Goal: Task Accomplishment & Management: Manage account settings

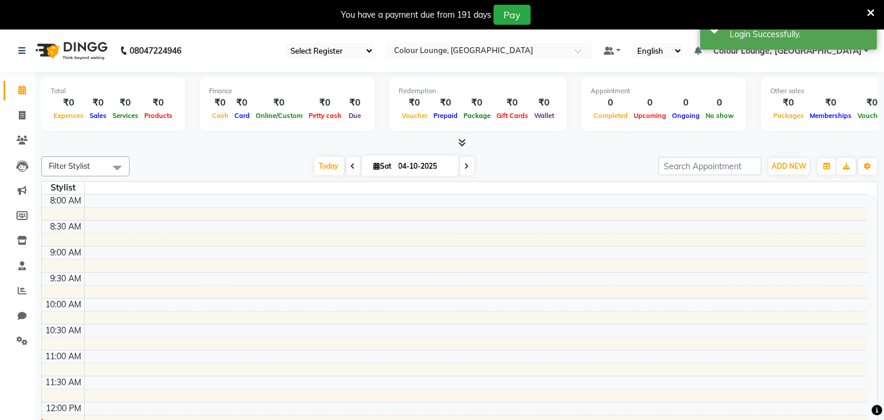
select select "en"
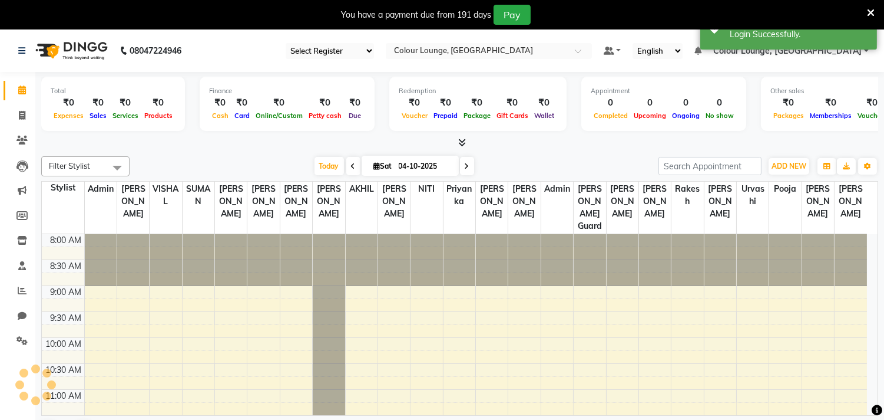
click at [872, 8] on icon at bounding box center [871, 13] width 8 height 11
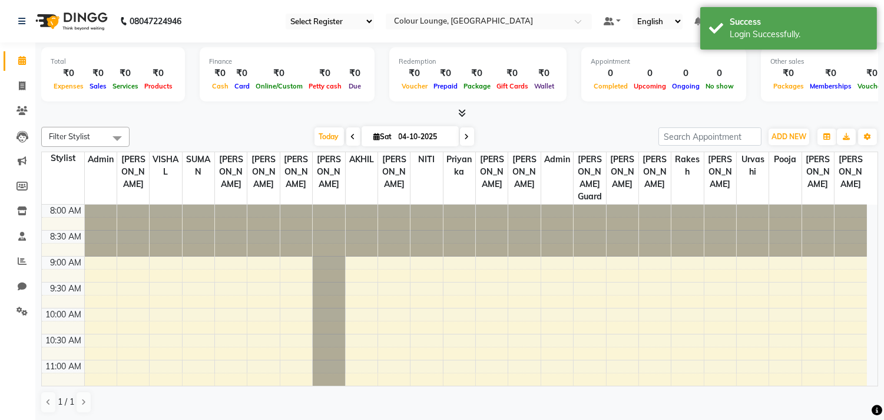
scroll to position [1, 0]
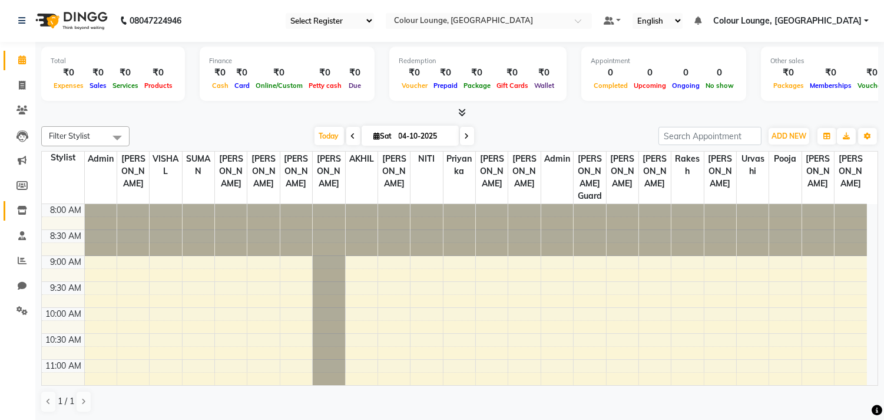
click at [10, 209] on link "Inventory" at bounding box center [18, 210] width 28 height 19
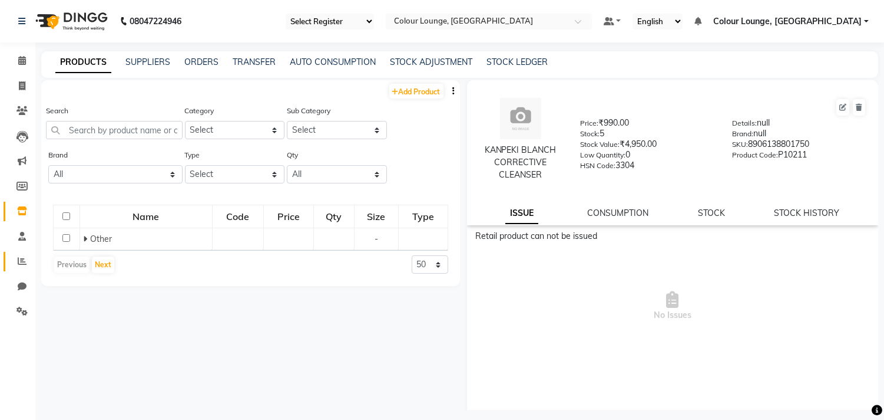
click at [16, 256] on span at bounding box center [22, 262] width 21 height 14
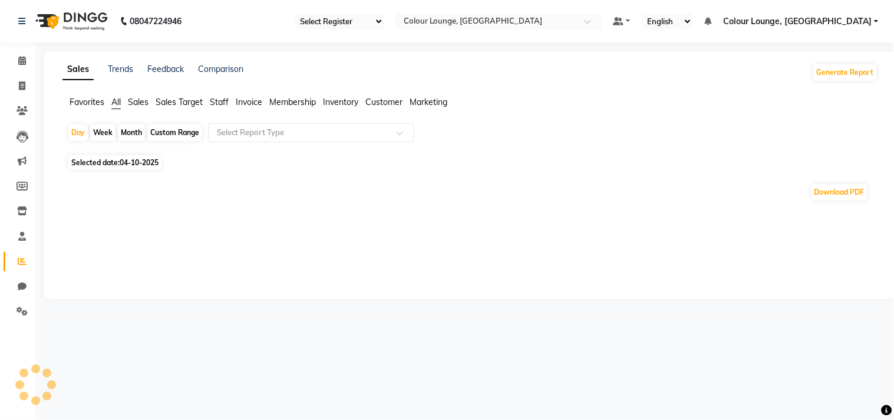
click at [90, 107] on li "Favorites" at bounding box center [87, 102] width 35 height 12
click at [94, 105] on span "Favorites" at bounding box center [87, 102] width 35 height 11
click at [215, 138] on div "Select Report Type" at bounding box center [311, 132] width 206 height 19
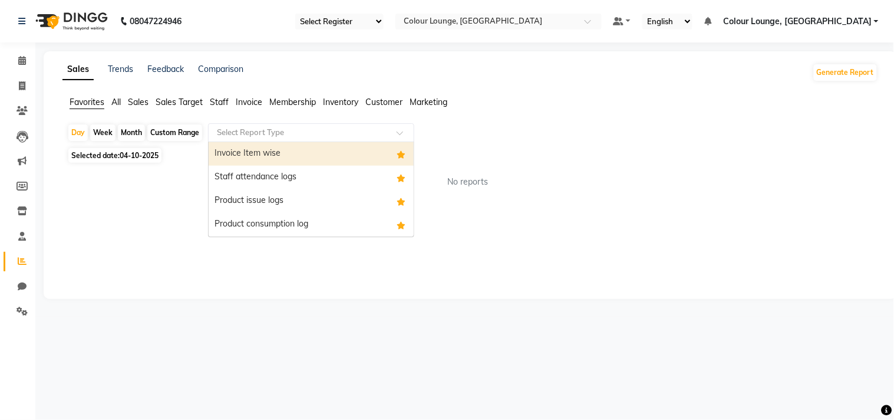
click at [231, 154] on div "Invoice Item wise" at bounding box center [311, 154] width 205 height 24
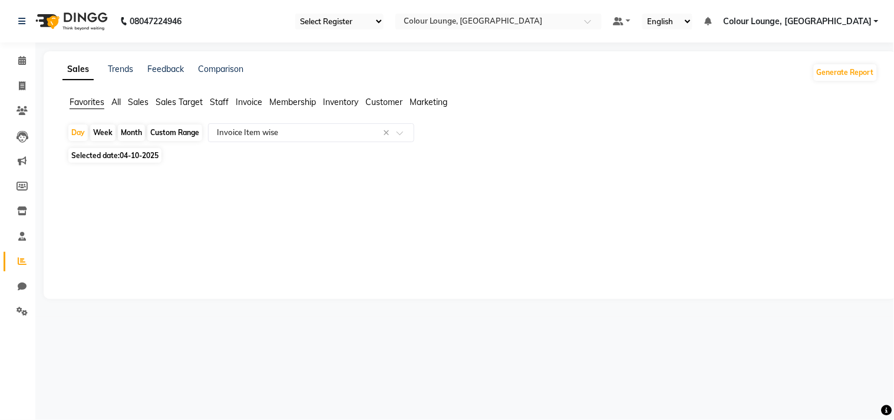
click at [130, 157] on span "04-10-2025" at bounding box center [139, 155] width 39 height 9
select select "10"
select select "2025"
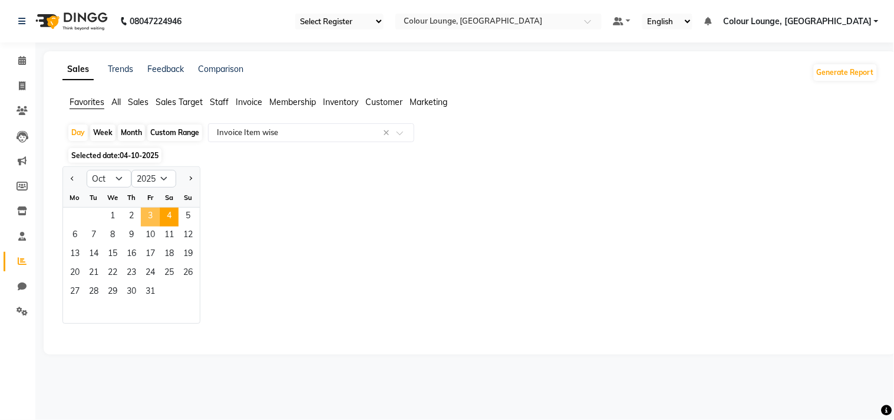
click at [158, 211] on span "3" at bounding box center [150, 216] width 19 height 19
select select "full_report"
select select "csv"
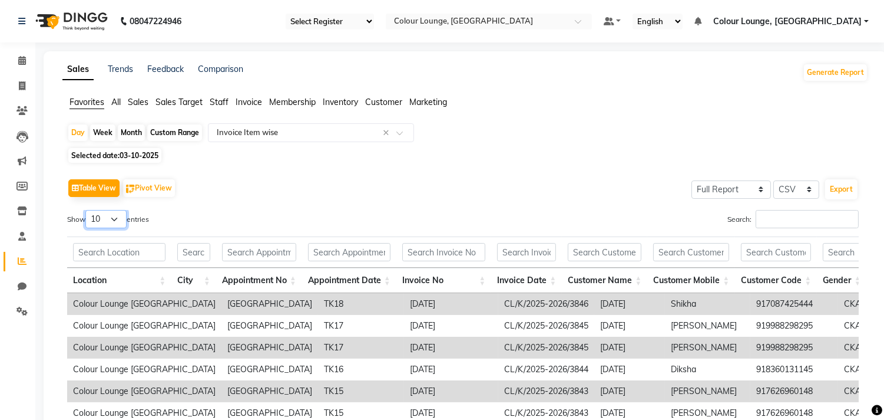
click at [110, 223] on select "10 25 50 100" at bounding box center [105, 219] width 41 height 18
select select "100"
click at [87, 210] on select "10 25 50 100" at bounding box center [105, 219] width 41 height 18
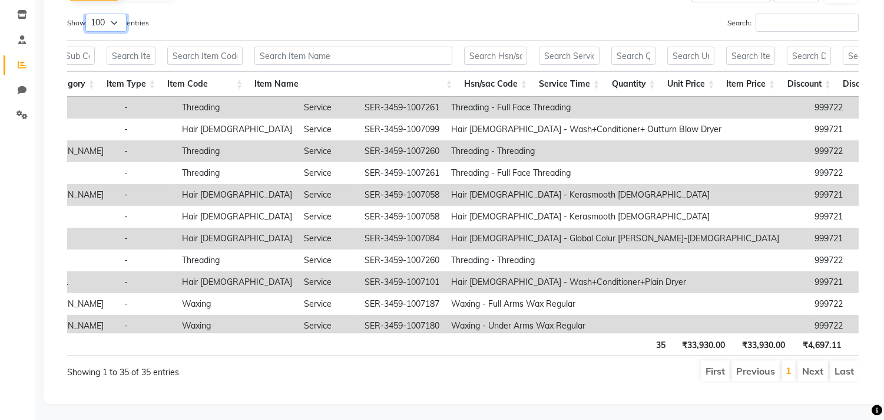
scroll to position [0, 1440]
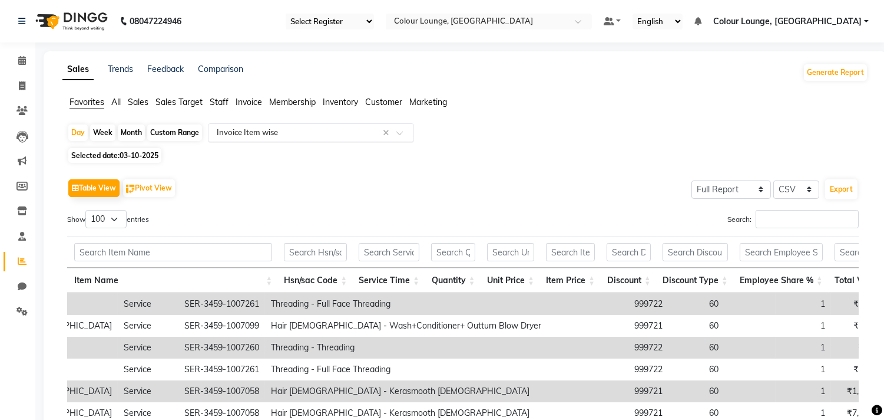
click at [290, 133] on input "text" at bounding box center [299, 133] width 170 height 12
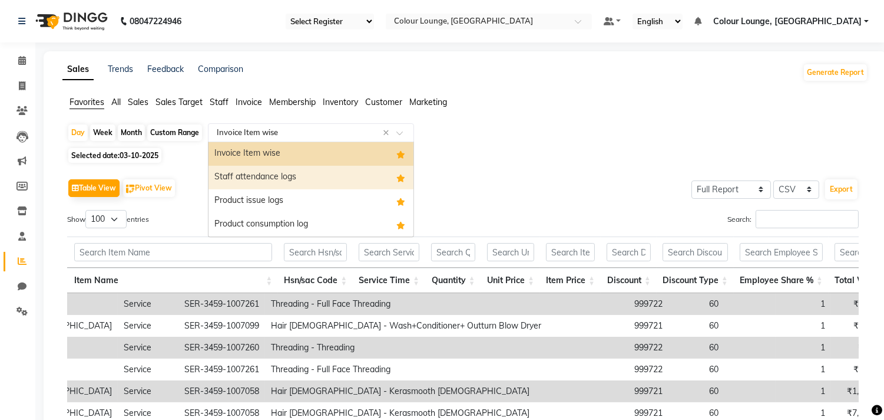
click at [275, 181] on div "Staff attendance logs" at bounding box center [311, 178] width 205 height 24
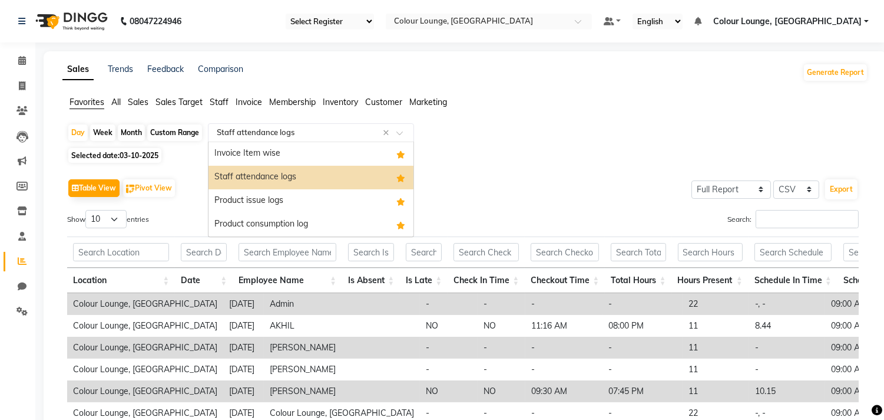
click at [293, 136] on input "text" at bounding box center [299, 133] width 170 height 12
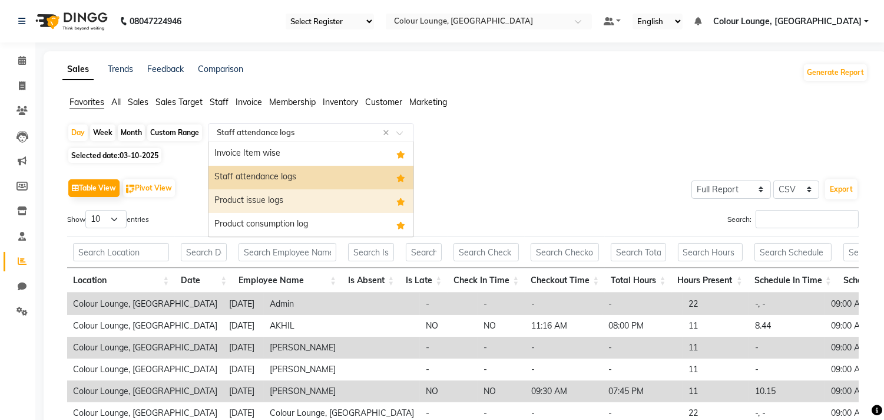
click at [276, 198] on div "Product issue logs" at bounding box center [311, 201] width 205 height 24
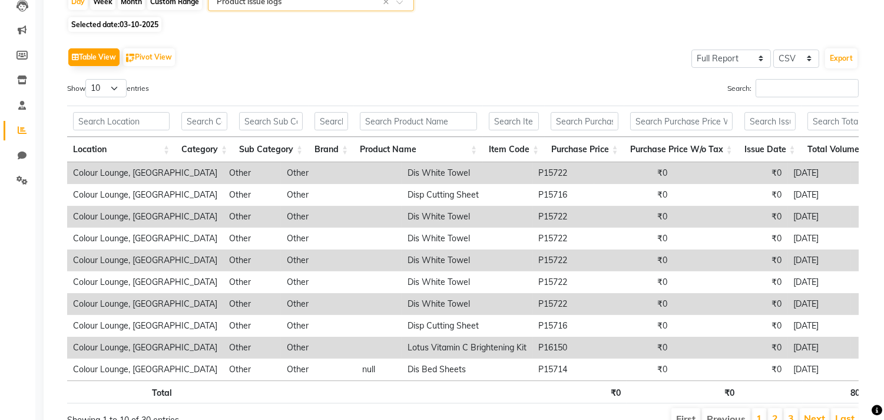
click at [93, 72] on div "Table View Pivot View Select Full Report Filtered Report Select CSV PDF Export …" at bounding box center [463, 237] width 792 height 385
click at [99, 97] on select "10 25 50 100" at bounding box center [105, 88] width 41 height 18
select select "100"
click at [87, 79] on select "10 25 50 100" at bounding box center [105, 88] width 41 height 18
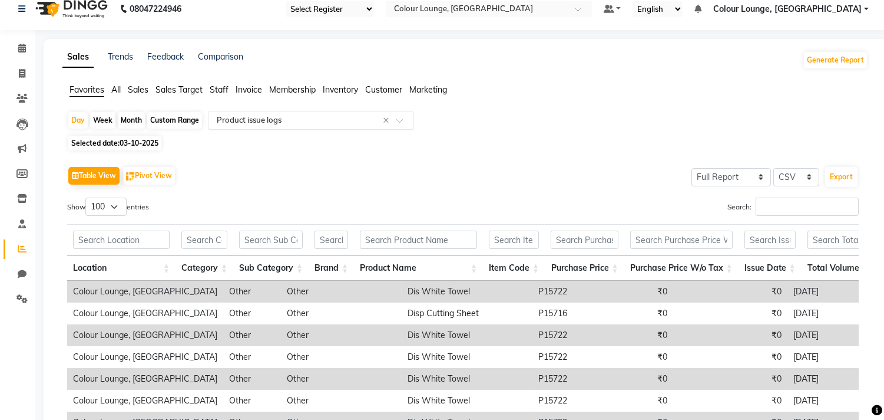
click at [232, 128] on div "Select Report Type × Product issue logs ×" at bounding box center [311, 120] width 206 height 19
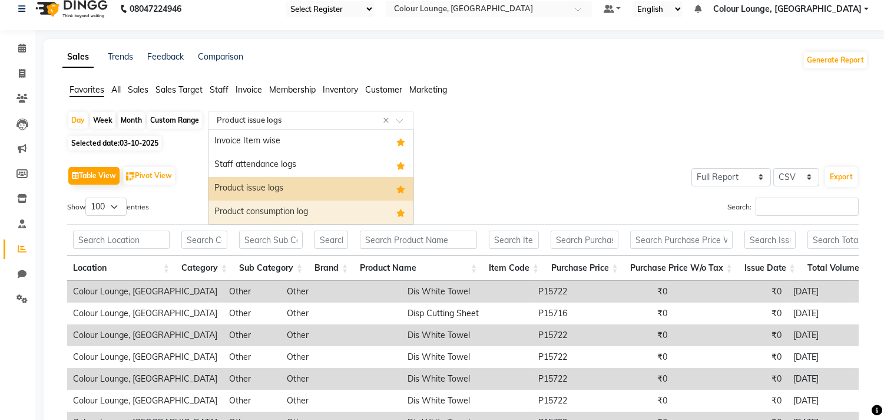
click at [234, 209] on div "Product consumption log" at bounding box center [311, 212] width 205 height 24
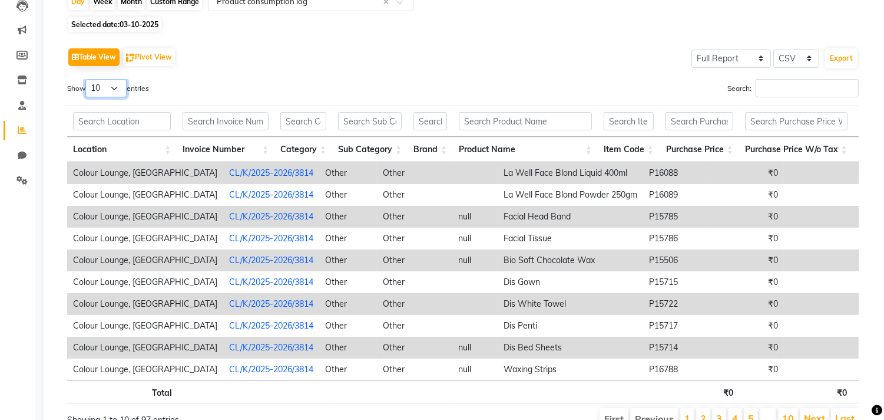
click at [102, 91] on select "10 25 50 100" at bounding box center [105, 88] width 41 height 18
select select "100"
click at [87, 79] on select "10 25 50 100" at bounding box center [105, 88] width 41 height 18
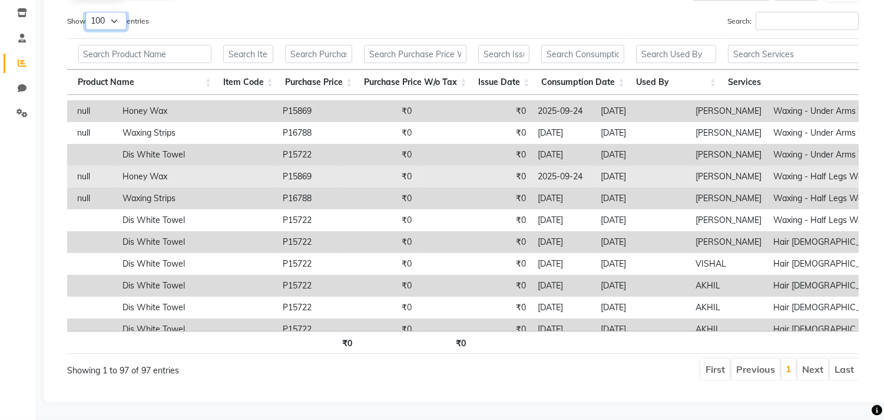
scroll to position [1821, 381]
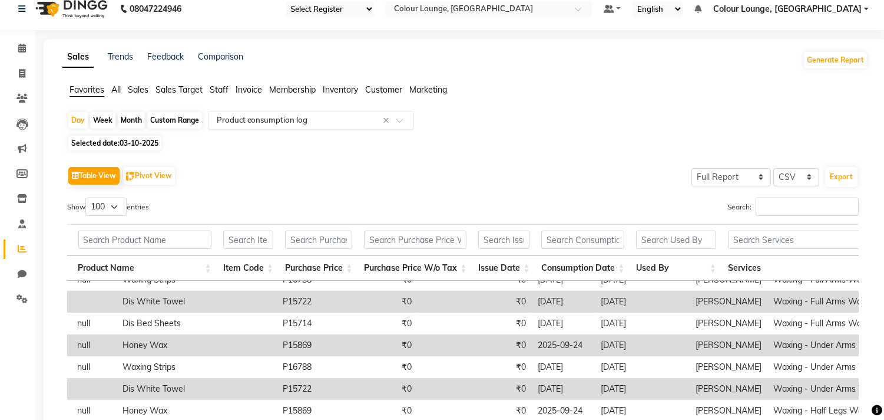
click at [228, 114] on input "text" at bounding box center [299, 120] width 170 height 12
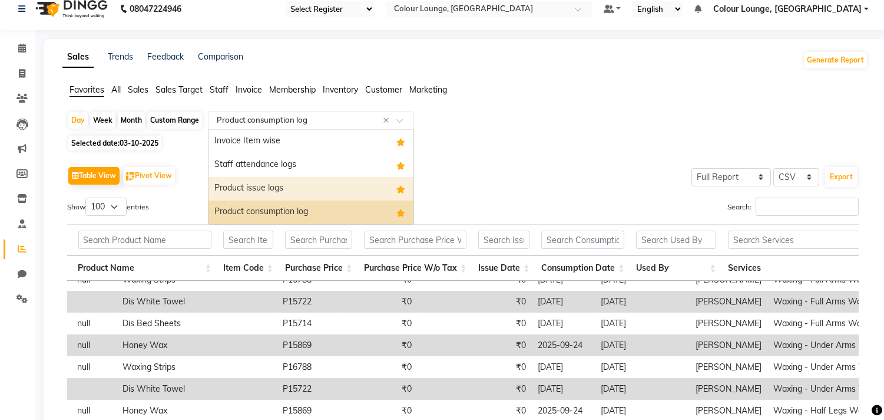
click at [239, 189] on div "Product issue logs" at bounding box center [311, 189] width 205 height 24
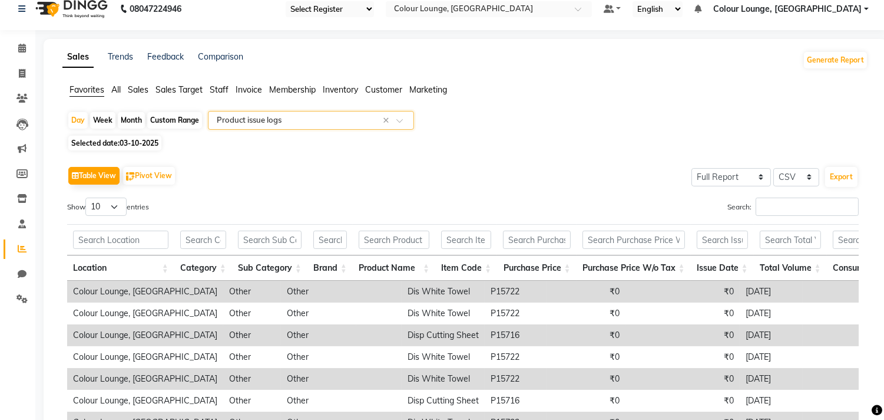
scroll to position [0, 0]
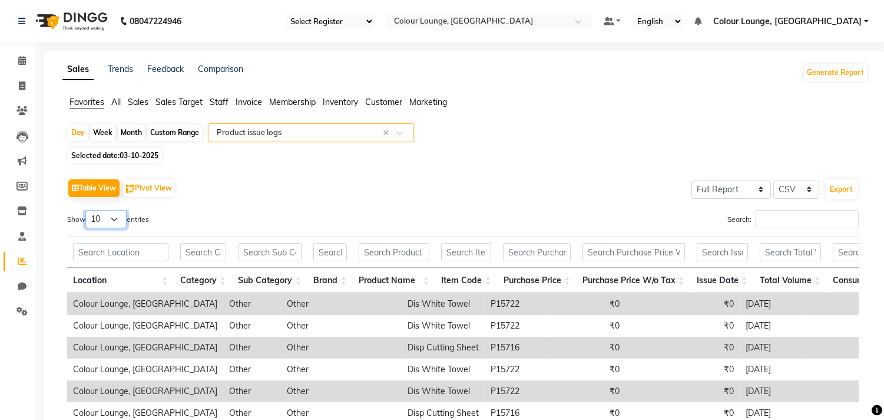
click at [91, 219] on select "10 25 50 100" at bounding box center [105, 219] width 41 height 18
select select "100"
click at [87, 210] on select "10 25 50 100" at bounding box center [105, 219] width 41 height 18
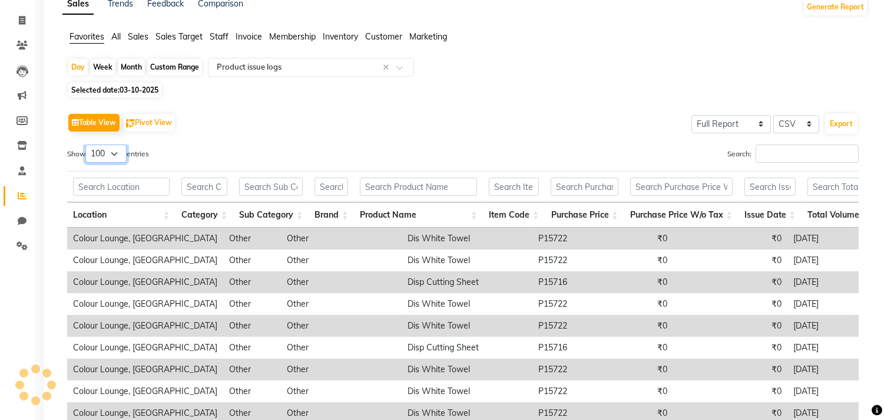
scroll to position [196, 0]
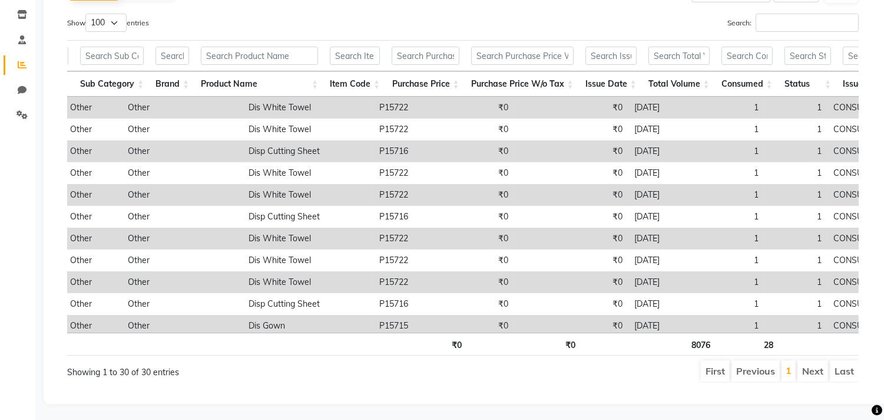
click at [452, 320] on td "₹0" at bounding box center [474, 326] width 79 height 22
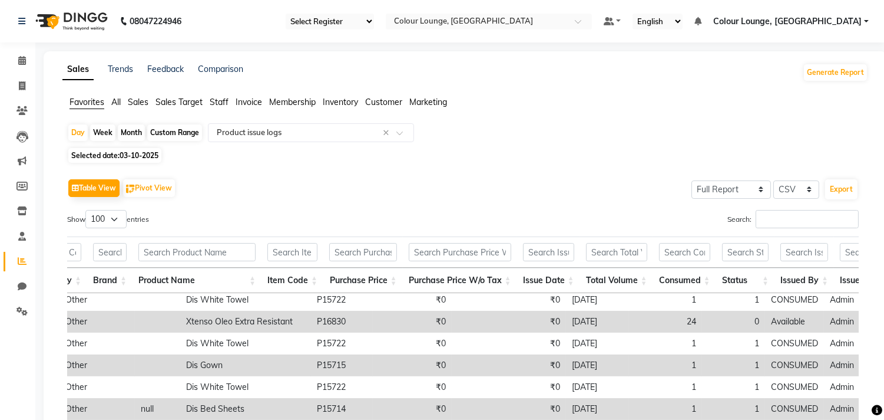
click at [853, 24] on span "Colour Lounge, [GEOGRAPHIC_DATA]" at bounding box center [788, 21] width 148 height 12
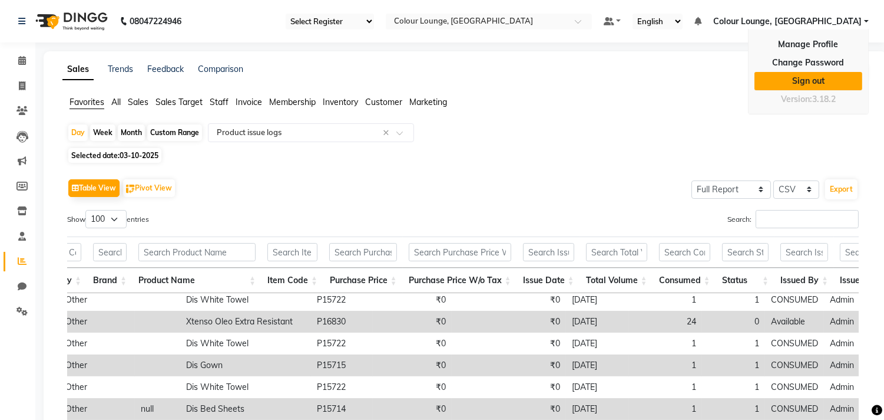
click at [783, 82] on link "Sign out" at bounding box center [809, 81] width 108 height 18
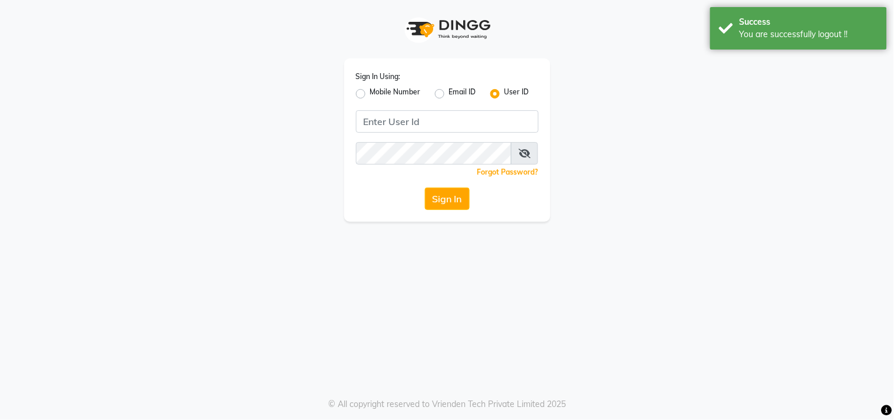
click at [352, 92] on div "Sign In Using: Mobile Number Email ID User ID Remember me Forgot Password? Sign…" at bounding box center [447, 139] width 206 height 163
click at [370, 93] on label "Mobile Number" at bounding box center [395, 94] width 51 height 14
click at [370, 93] on input "Mobile Number" at bounding box center [374, 91] width 8 height 8
radio input "true"
radio input "false"
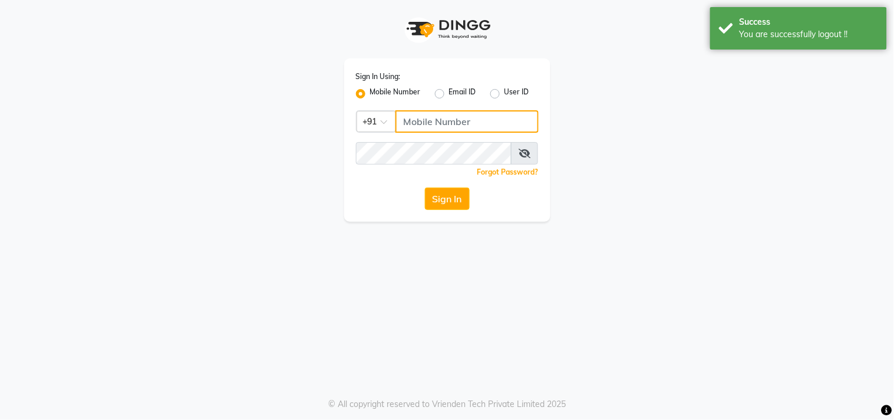
click at [445, 125] on input "Username" at bounding box center [466, 121] width 143 height 22
type input "8727809000"
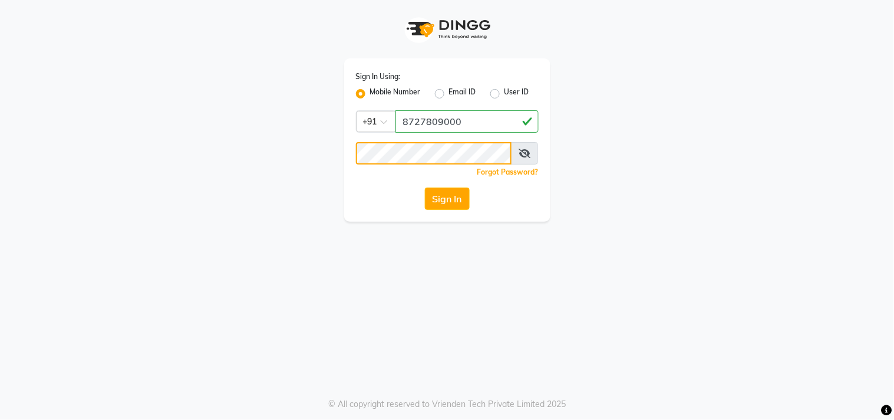
click at [425, 187] on button "Sign In" at bounding box center [447, 198] width 45 height 22
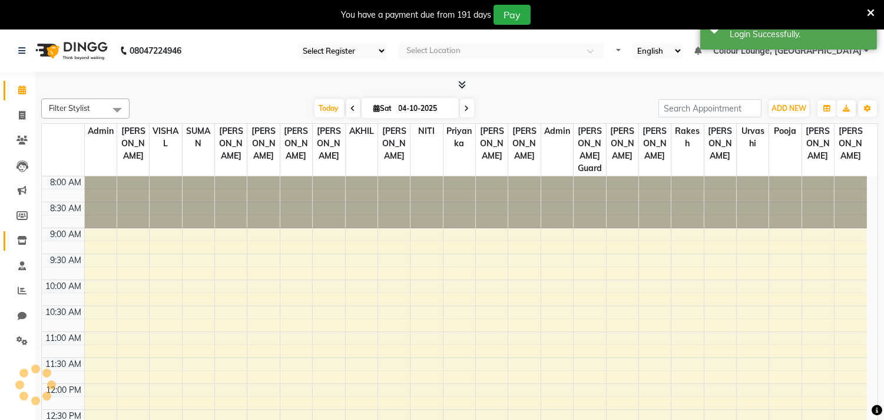
select select "75"
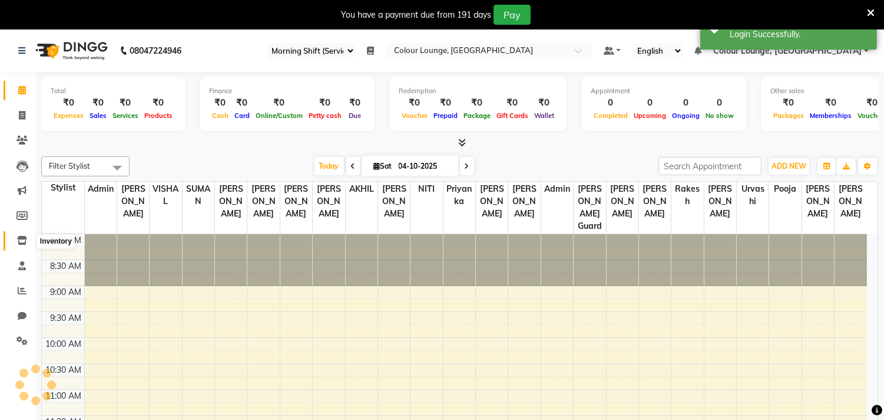
click at [15, 243] on span at bounding box center [22, 241] width 21 height 14
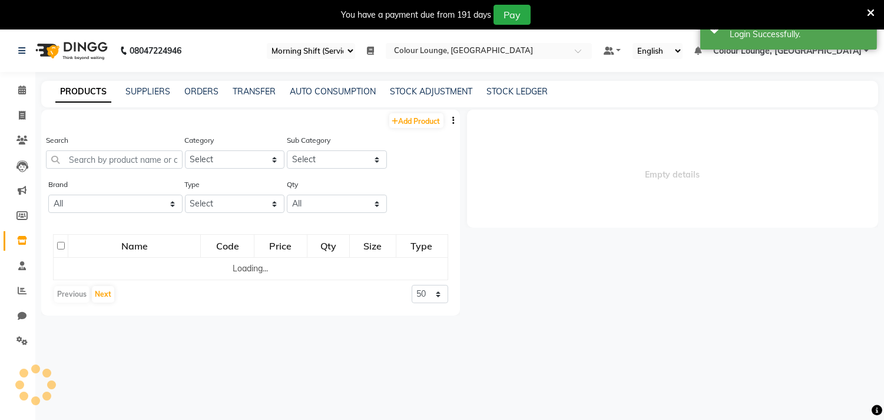
click at [198, 97] on div "ORDERS" at bounding box center [201, 91] width 34 height 12
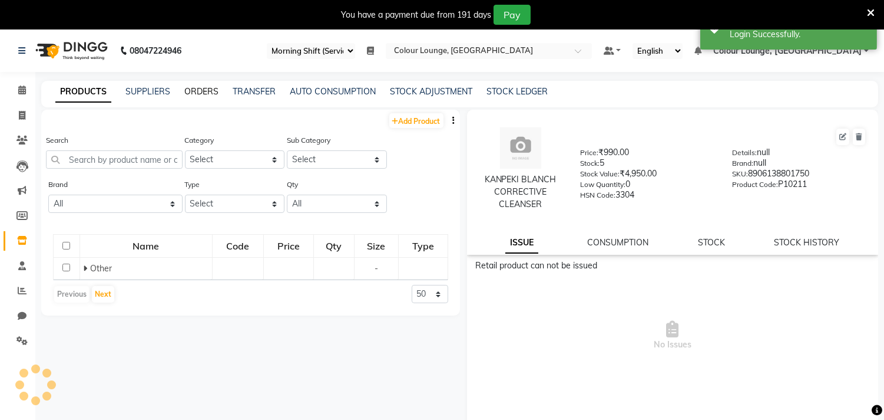
click at [199, 91] on link "ORDERS" at bounding box center [201, 91] width 34 height 11
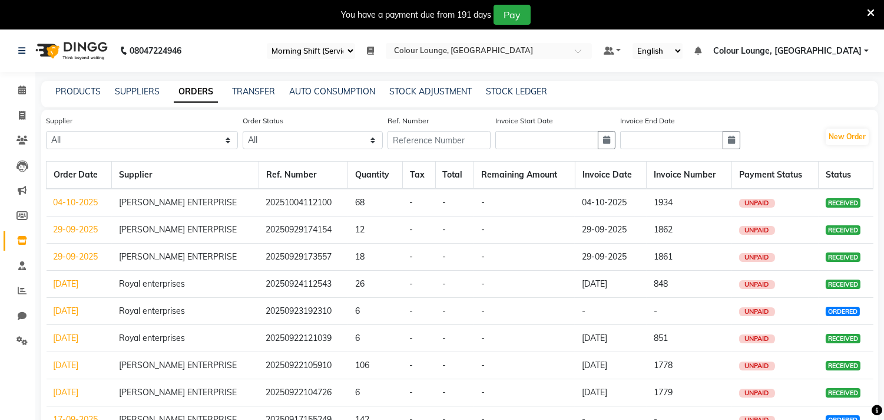
scroll to position [65, 0]
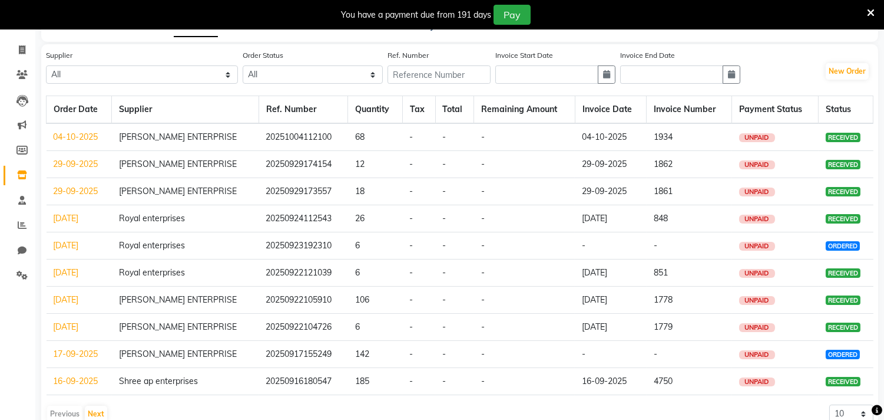
click at [871, 10] on icon at bounding box center [871, 13] width 8 height 11
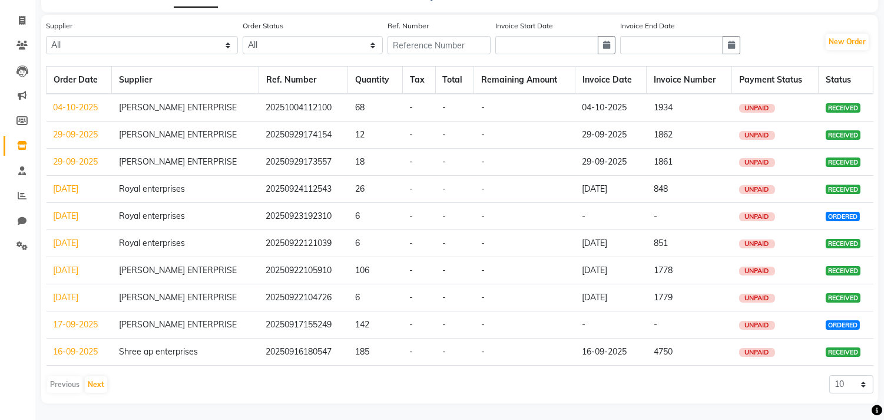
click at [75, 107] on link "04-10-2025" at bounding box center [76, 107] width 45 height 11
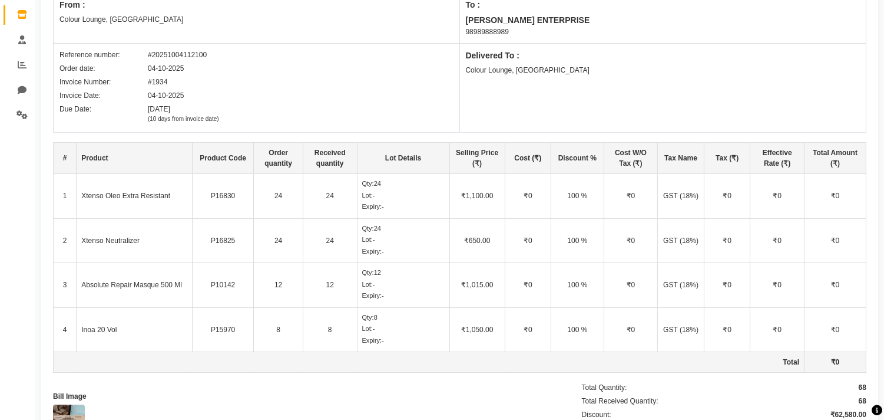
scroll to position [262, 0]
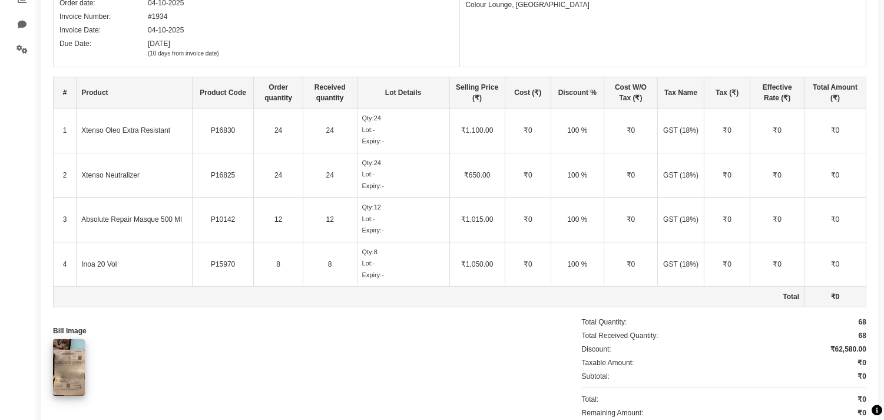
click at [61, 366] on img at bounding box center [69, 367] width 32 height 57
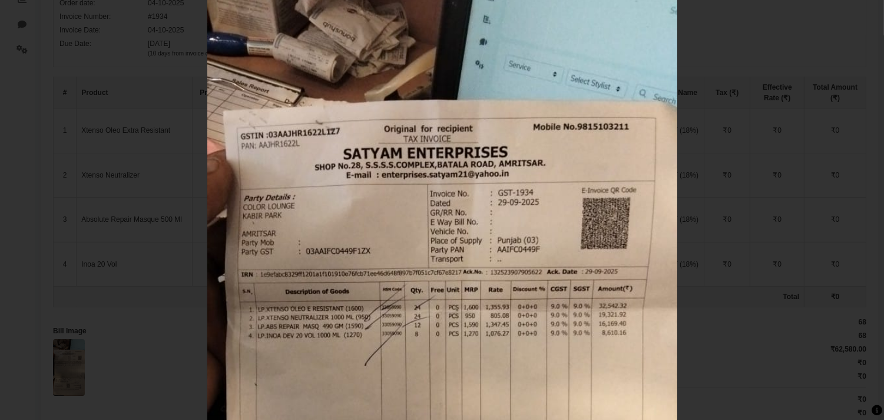
scroll to position [196, 0]
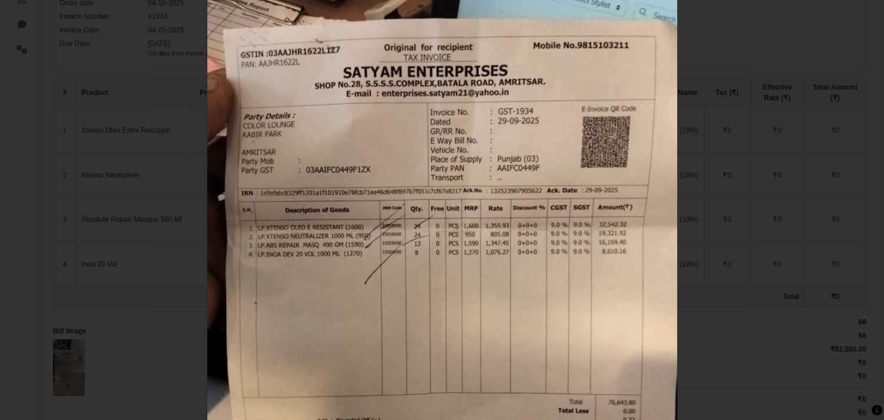
click at [331, 249] on img at bounding box center [442, 281] width 470 height 836
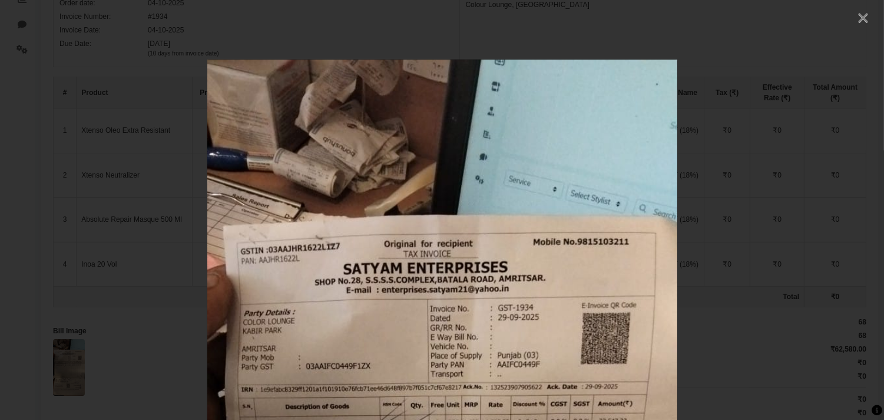
click at [857, 14] on span "×" at bounding box center [863, 16] width 12 height 21
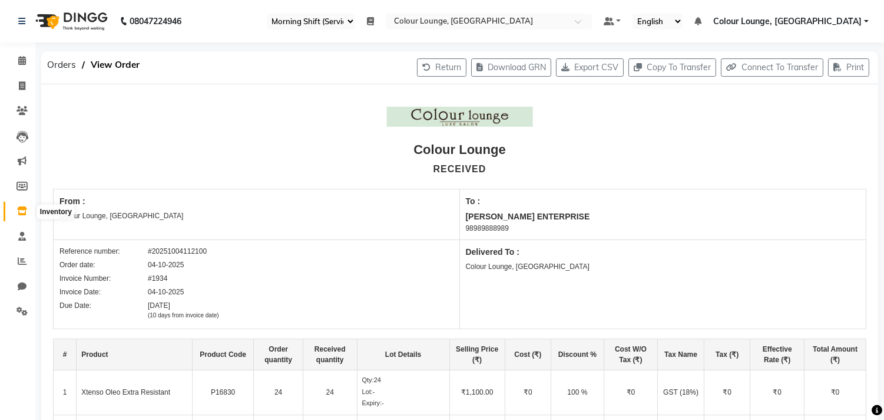
click at [24, 213] on icon at bounding box center [22, 210] width 10 height 9
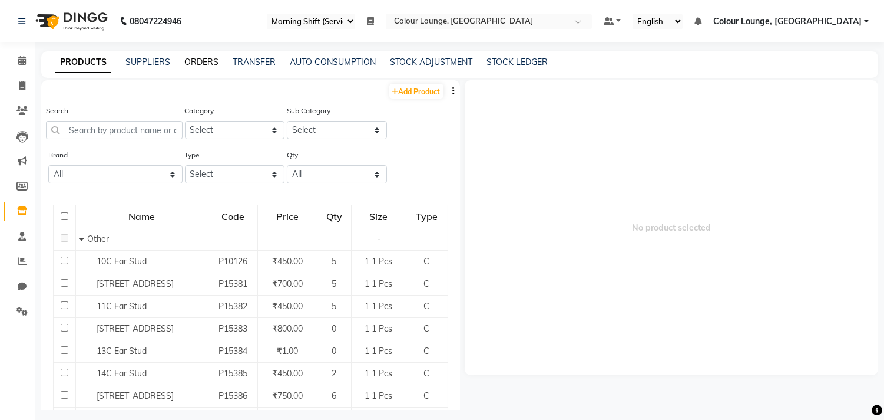
click at [190, 58] on link "ORDERS" at bounding box center [201, 62] width 34 height 11
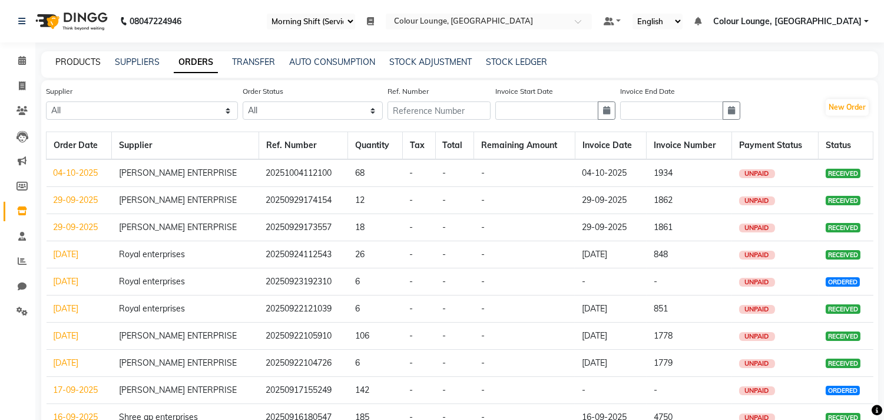
click at [91, 61] on link "PRODUCTS" at bounding box center [77, 62] width 45 height 11
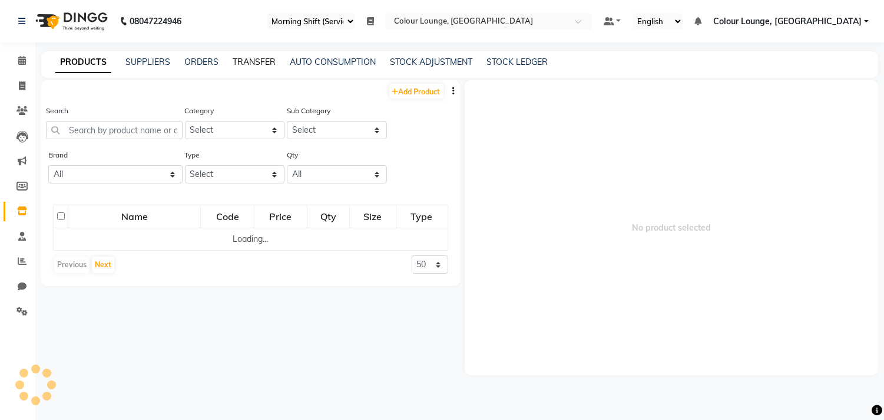
click at [251, 61] on link "TRANSFER" at bounding box center [254, 62] width 43 height 11
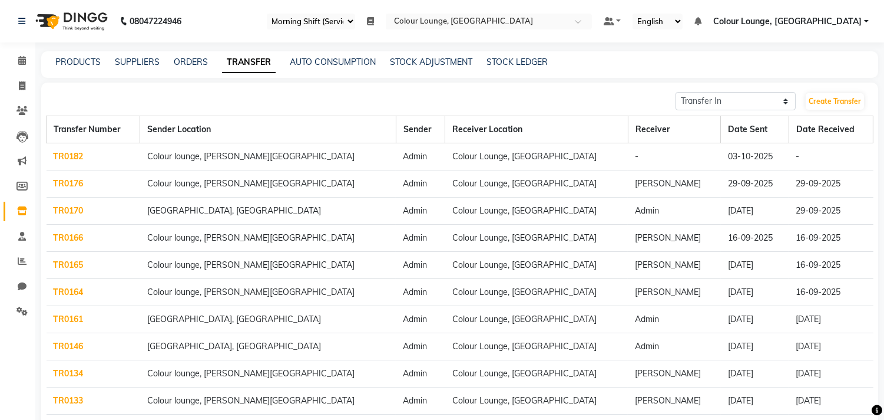
click at [81, 161] on link "TR0182" at bounding box center [69, 156] width 30 height 11
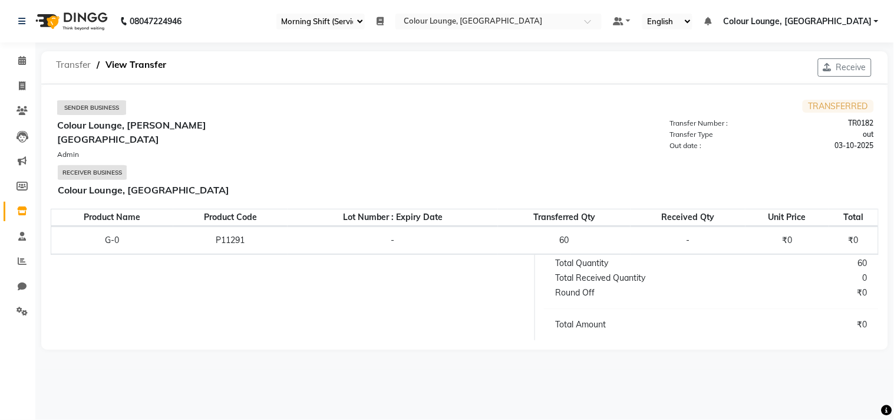
click at [74, 66] on span "Transfer" at bounding box center [73, 64] width 47 height 21
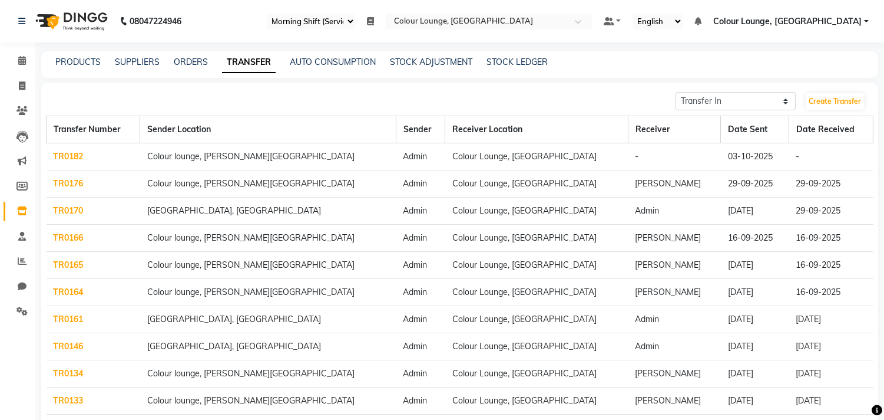
click at [74, 156] on link "TR0182" at bounding box center [69, 156] width 30 height 11
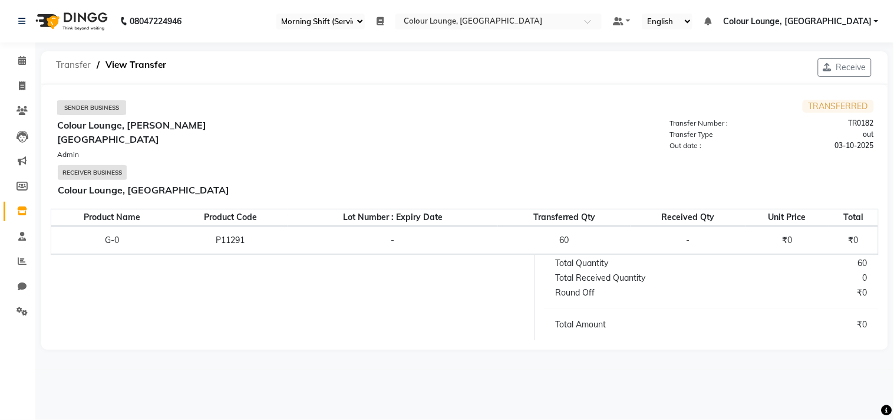
click at [79, 65] on span "Transfer" at bounding box center [73, 64] width 47 height 21
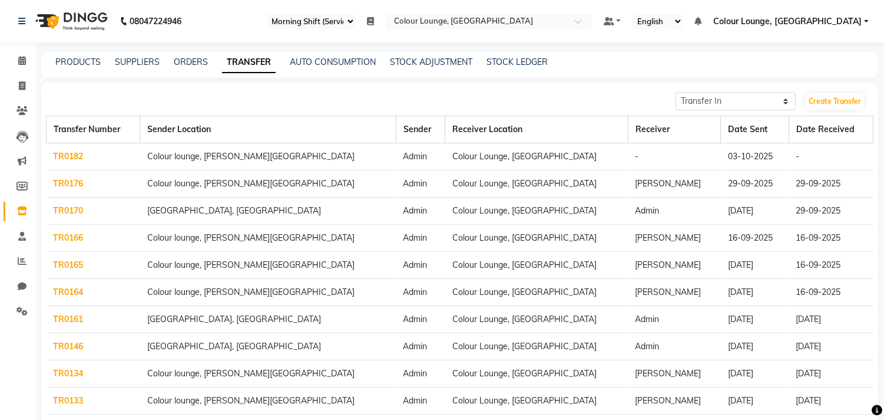
click at [64, 160] on link "TR0182" at bounding box center [69, 156] width 30 height 11
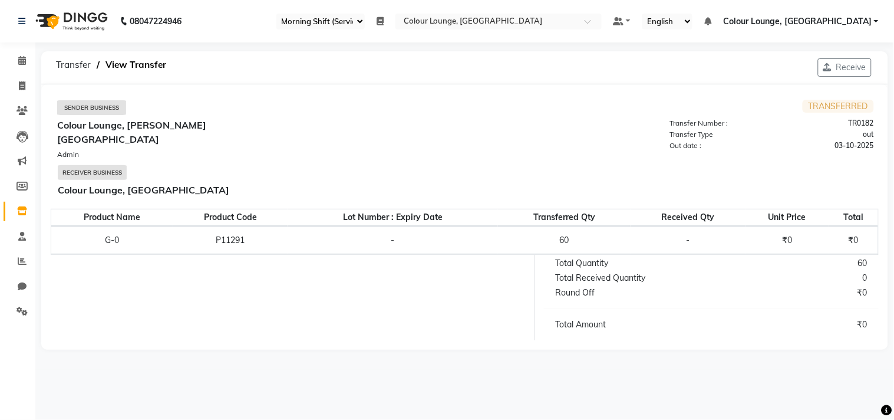
click at [858, 16] on span "Colour Lounge, [GEOGRAPHIC_DATA]" at bounding box center [797, 21] width 148 height 12
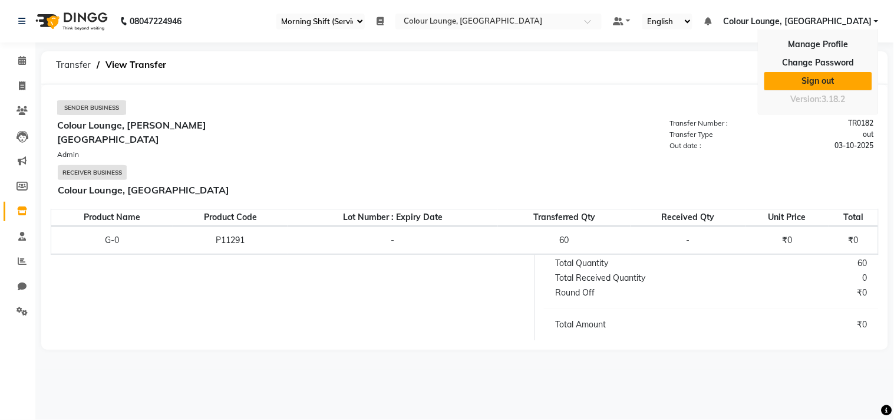
click at [805, 82] on link "Sign out" at bounding box center [818, 81] width 108 height 18
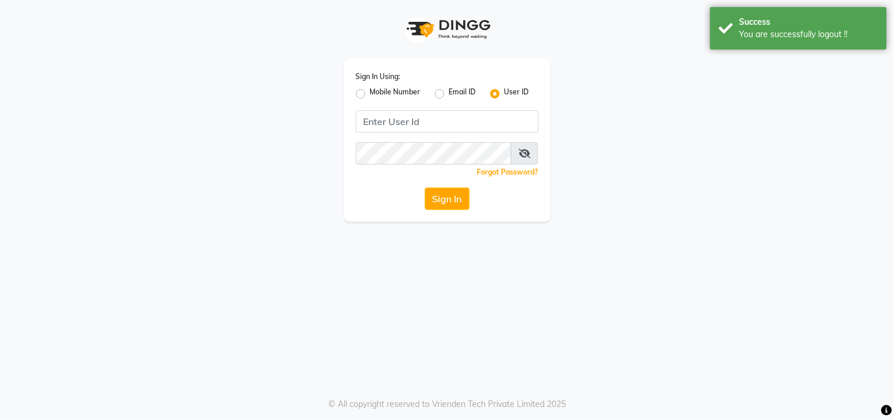
click at [370, 95] on label "Mobile Number" at bounding box center [395, 94] width 51 height 14
click at [370, 94] on input "Mobile Number" at bounding box center [374, 91] width 8 height 8
radio input "true"
radio input "false"
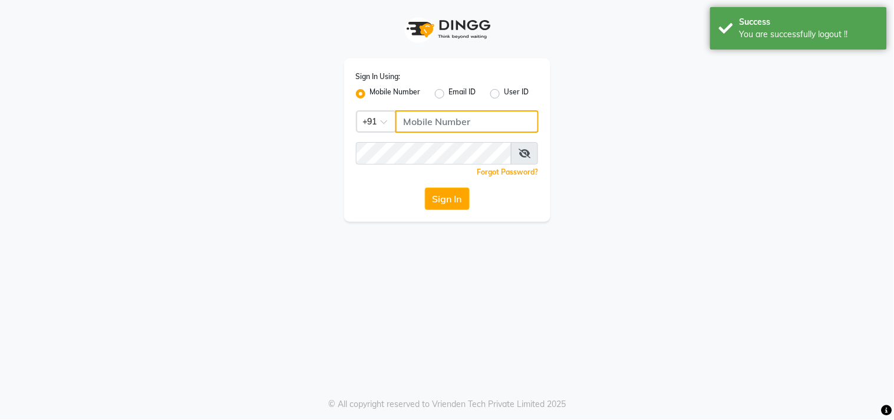
click at [438, 126] on input "Username" at bounding box center [466, 121] width 143 height 22
type input "8437870999"
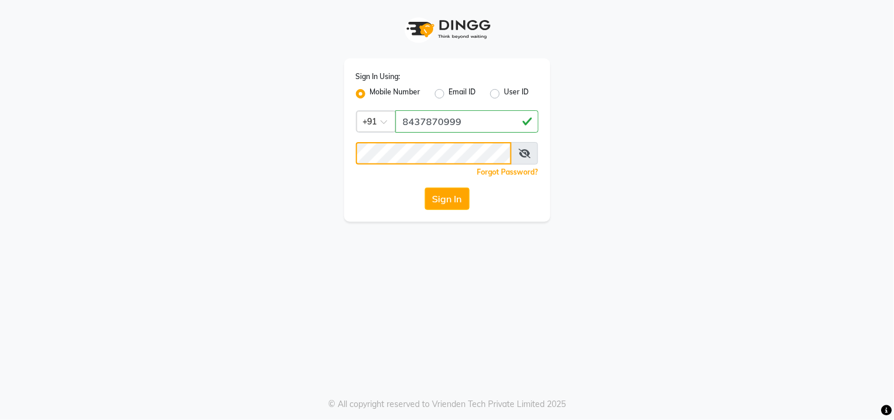
click at [425, 187] on button "Sign In" at bounding box center [447, 198] width 45 height 22
